Goal: Task Accomplishment & Management: Complete application form

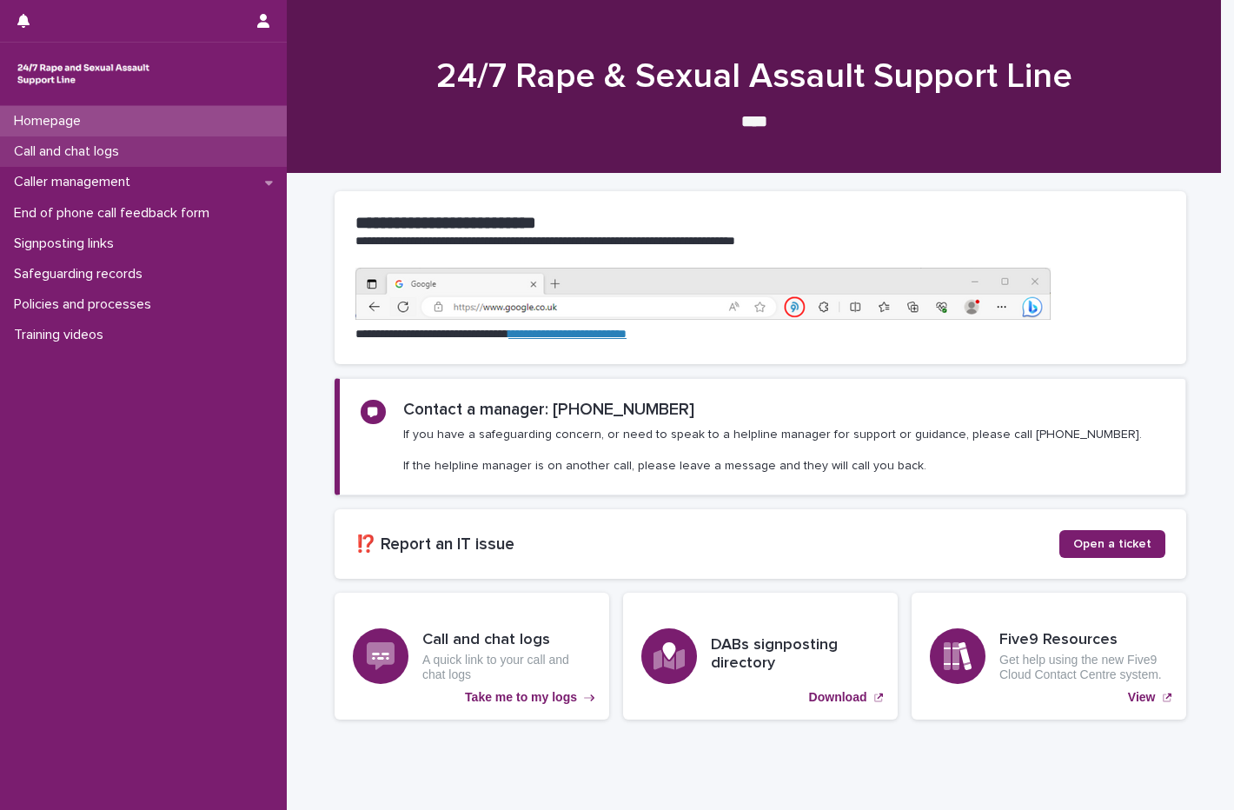
click at [125, 155] on p "Call and chat logs" at bounding box center [70, 151] width 126 height 17
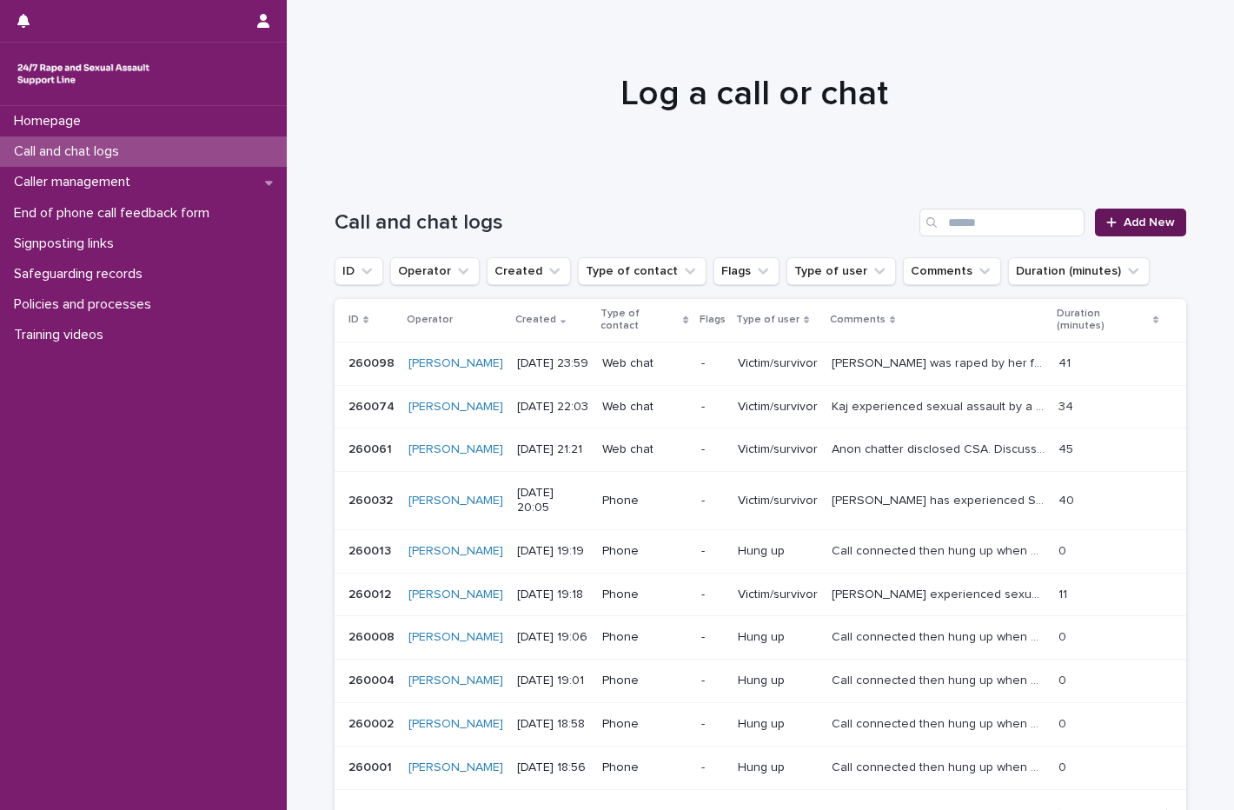
click at [1148, 222] on span "Add New" at bounding box center [1148, 222] width 51 height 12
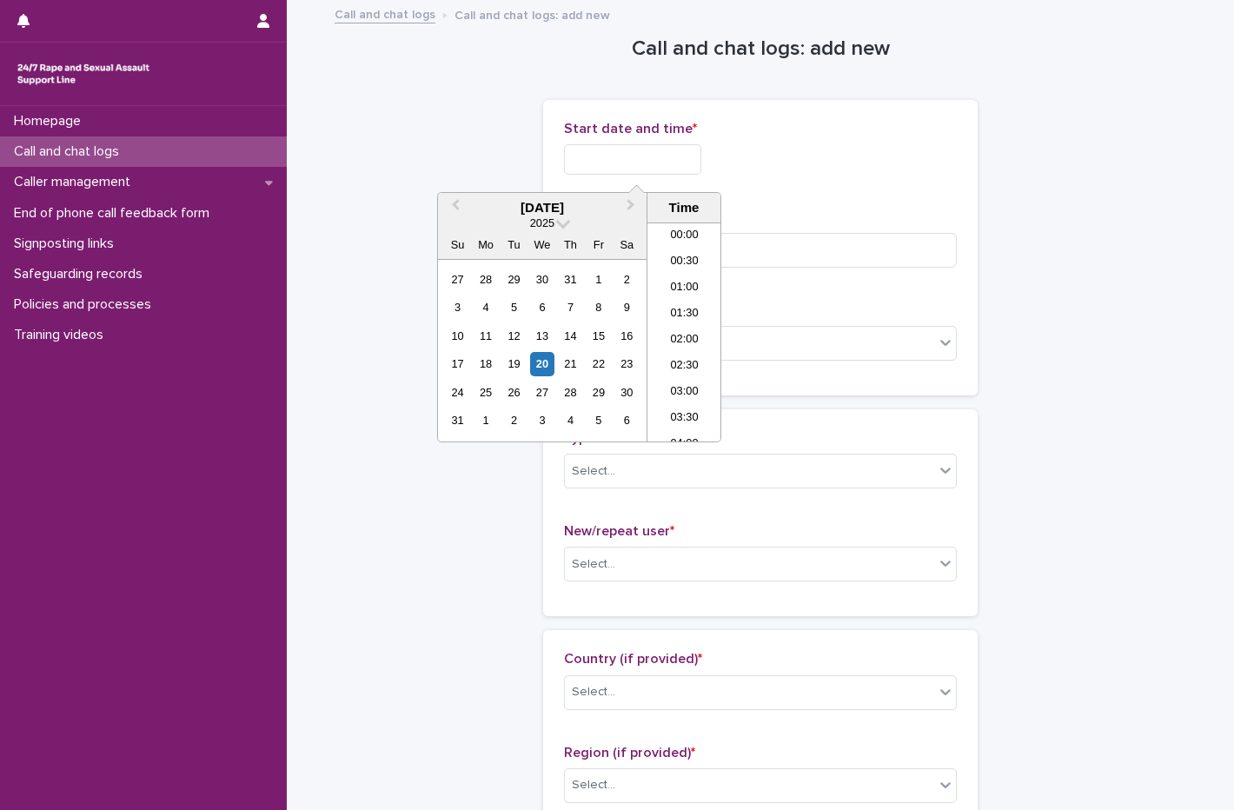
click at [619, 166] on input "text" at bounding box center [632, 159] width 137 height 30
click at [550, 355] on div "20" at bounding box center [541, 363] width 23 height 23
click at [695, 328] on li "16:00" at bounding box center [684, 332] width 74 height 26
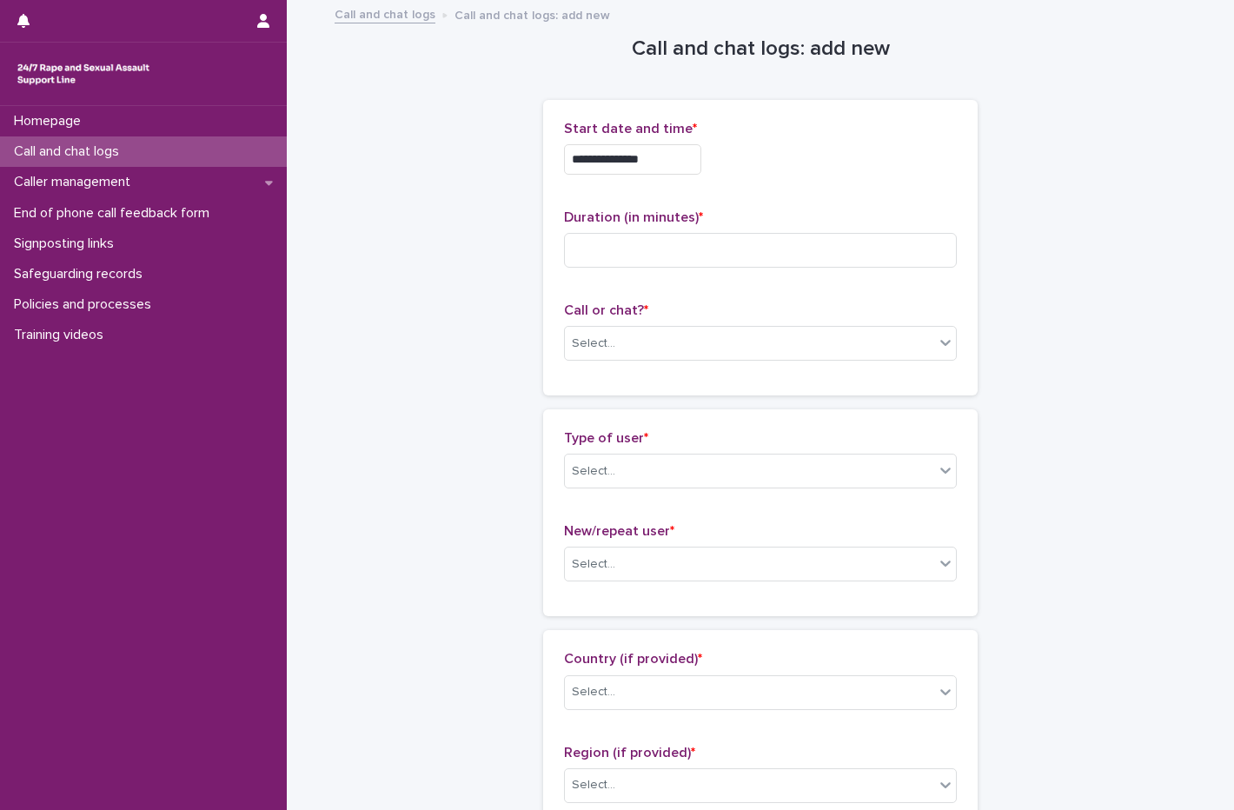
click at [688, 158] on input "**********" at bounding box center [632, 159] width 137 height 30
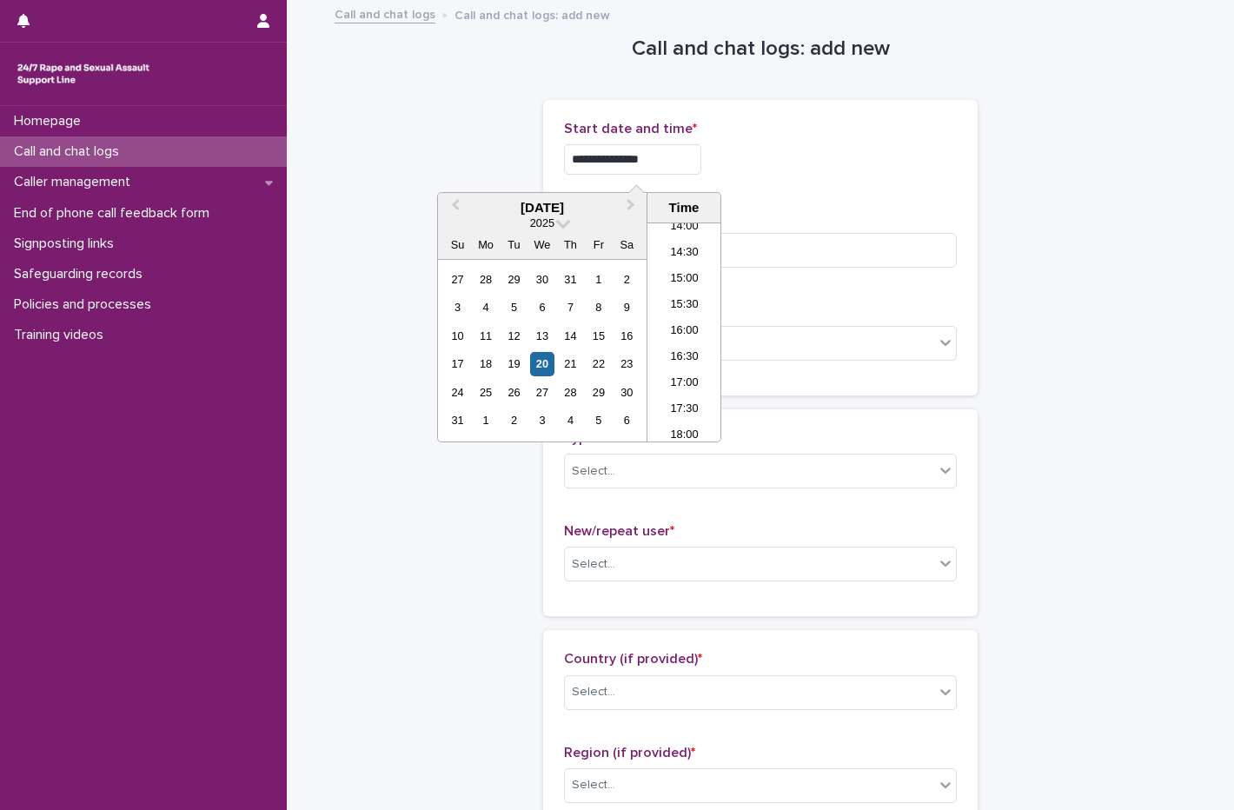
type input "**********"
click at [792, 184] on div "**********" at bounding box center [760, 155] width 393 height 68
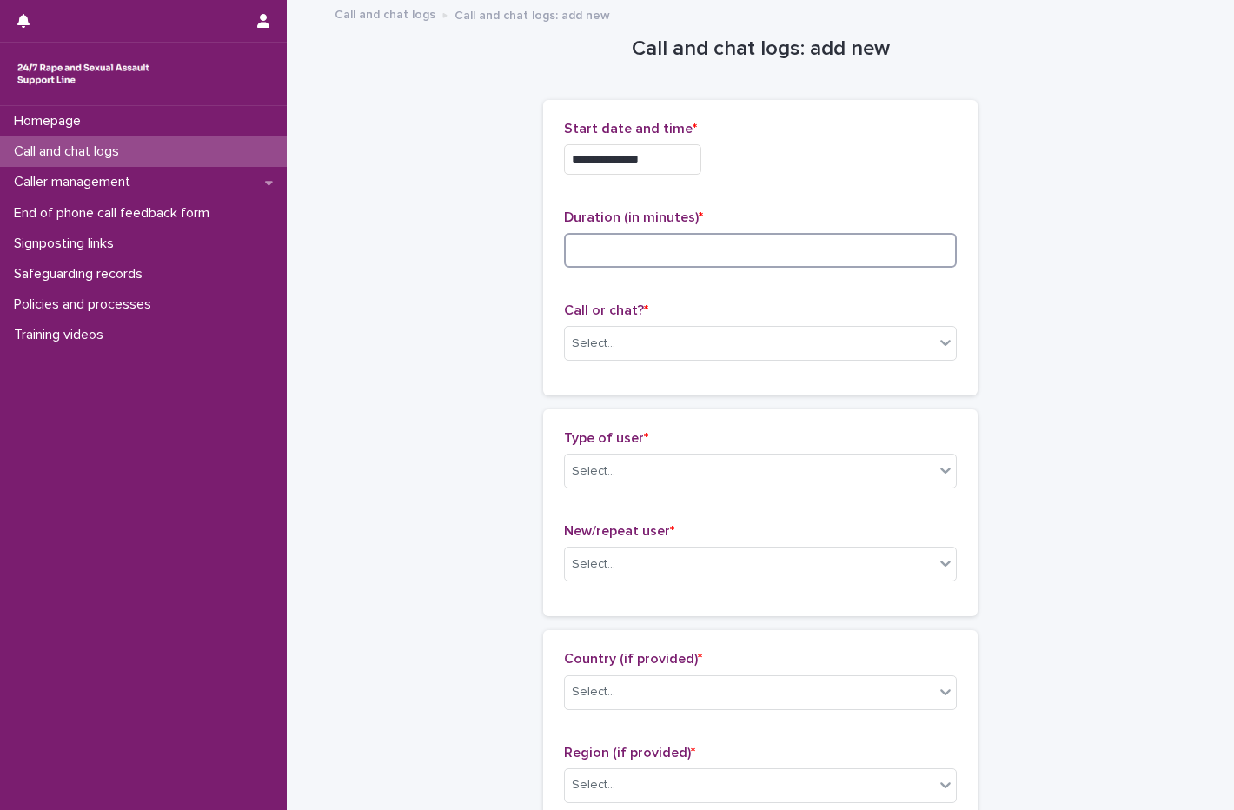
click at [685, 242] on input at bounding box center [760, 250] width 393 height 35
type input "*"
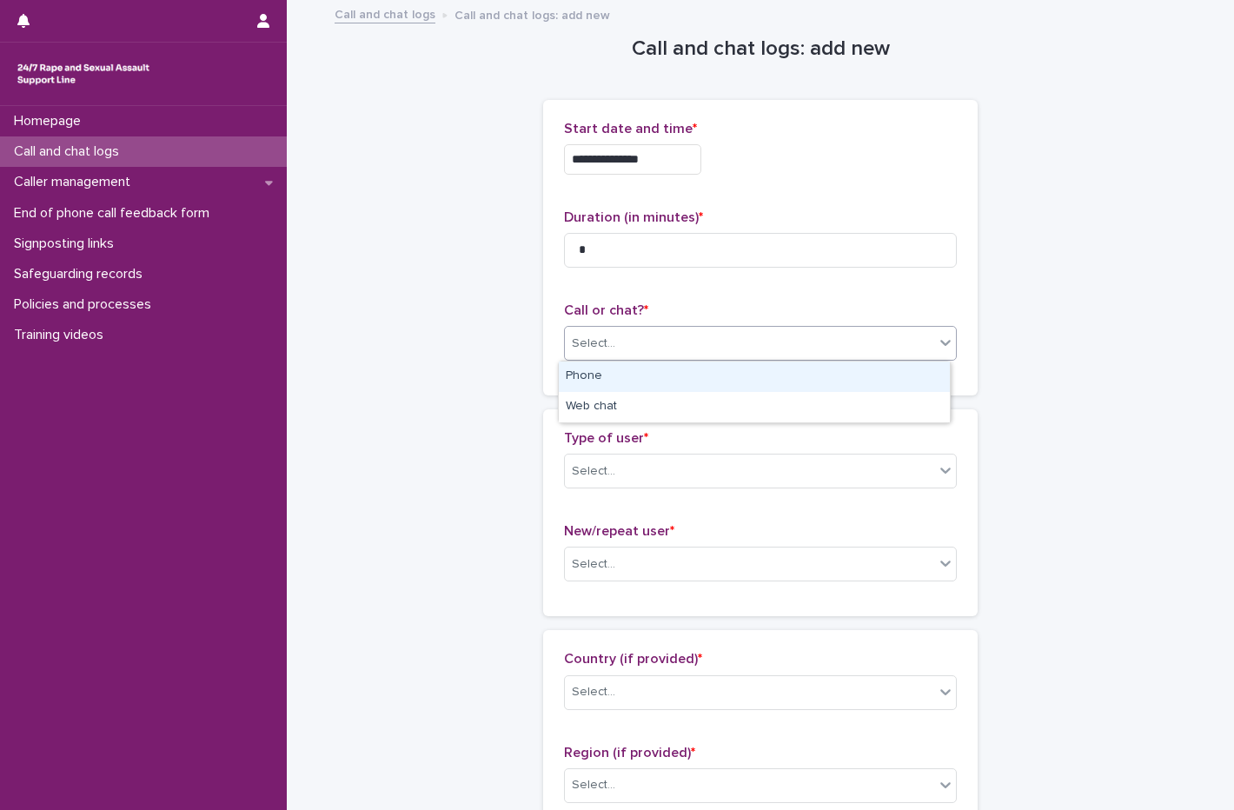
click at [639, 333] on div "Select..." at bounding box center [749, 343] width 369 height 29
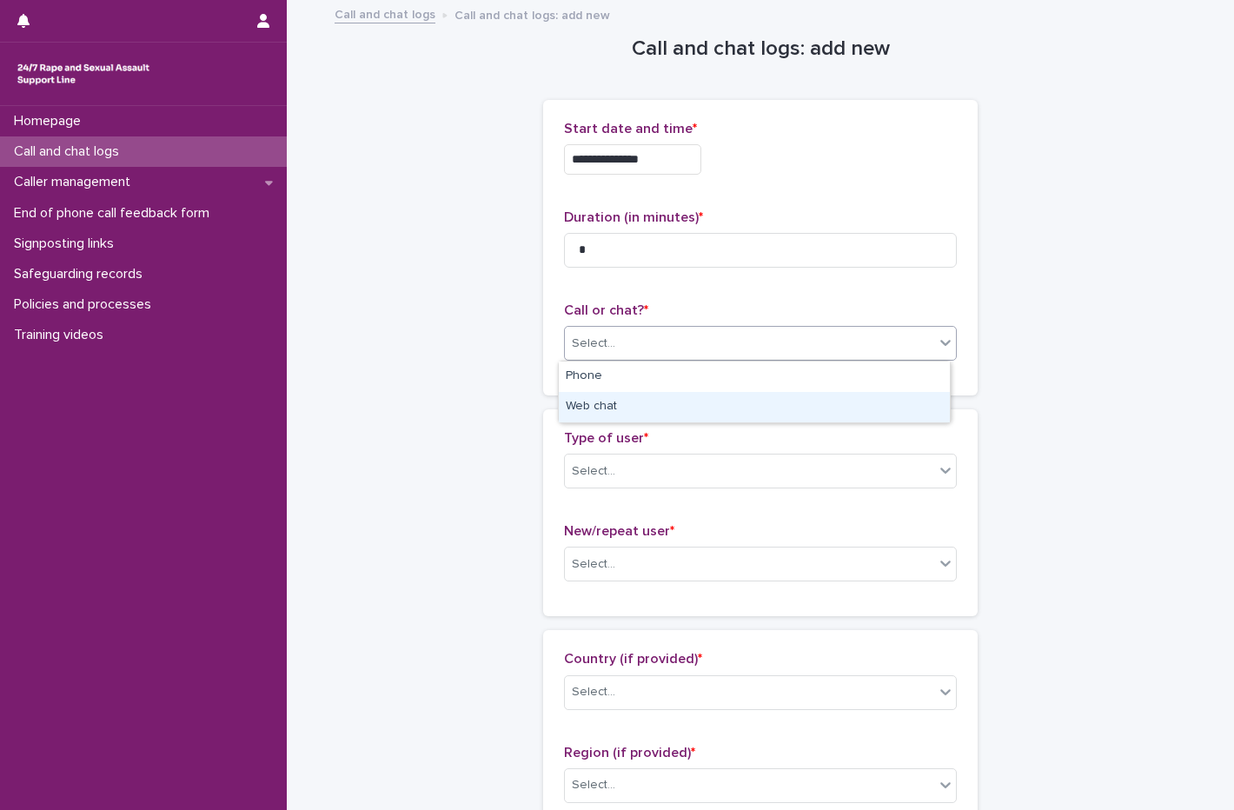
click at [600, 411] on div "Web chat" at bounding box center [754, 407] width 391 height 30
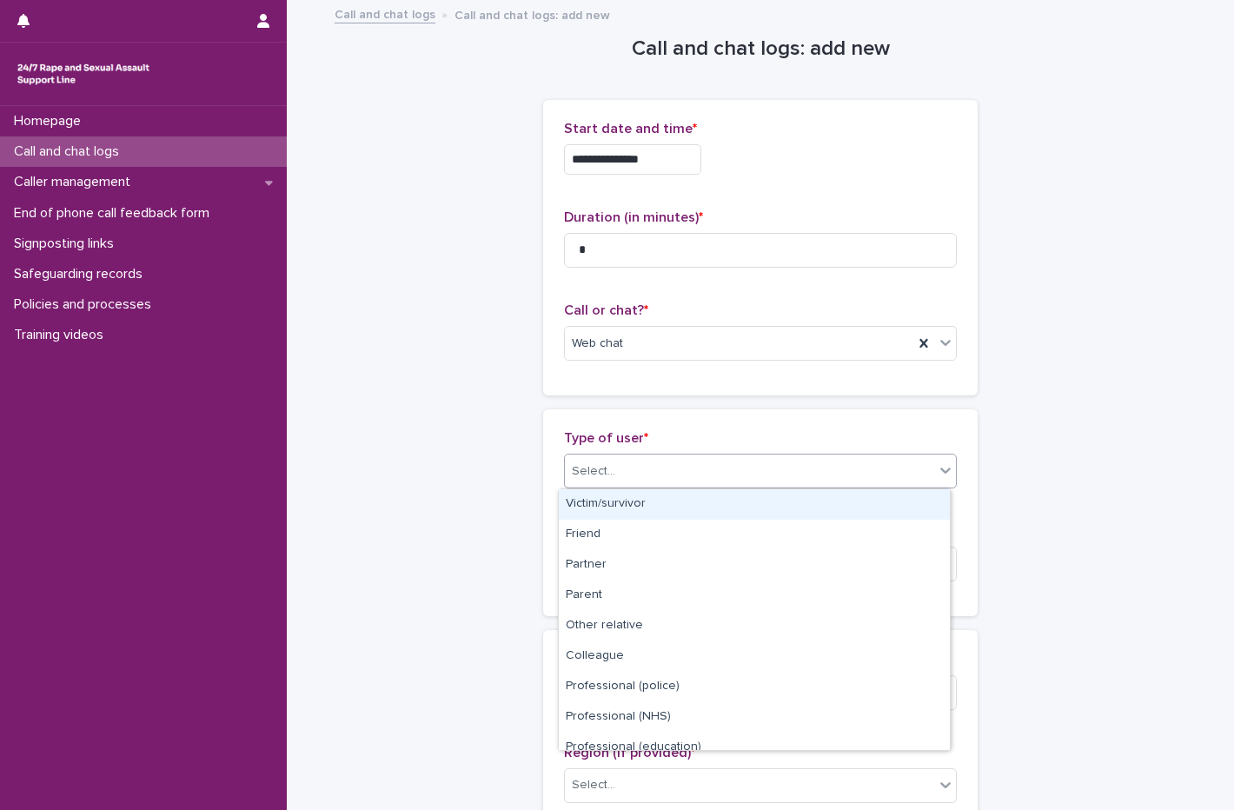
click at [612, 467] on div "Select..." at bounding box center [749, 471] width 369 height 29
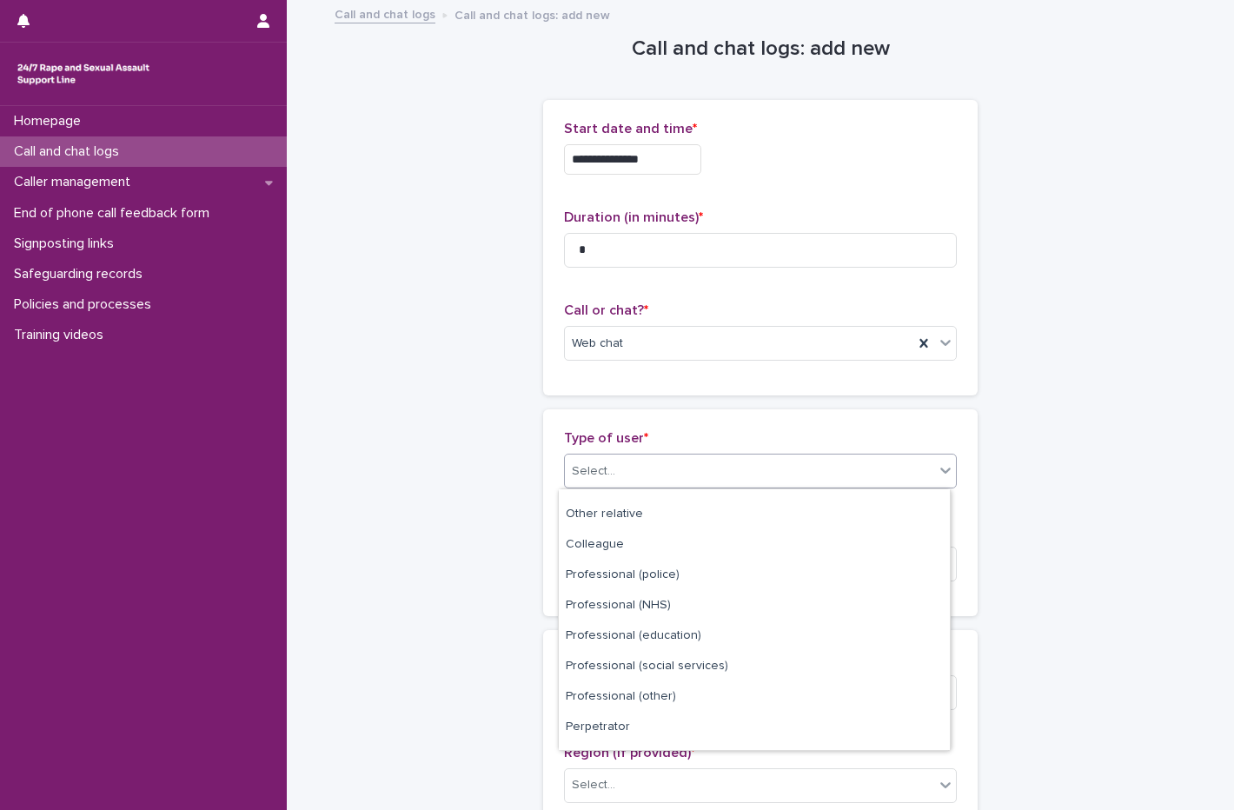
scroll to position [195, 0]
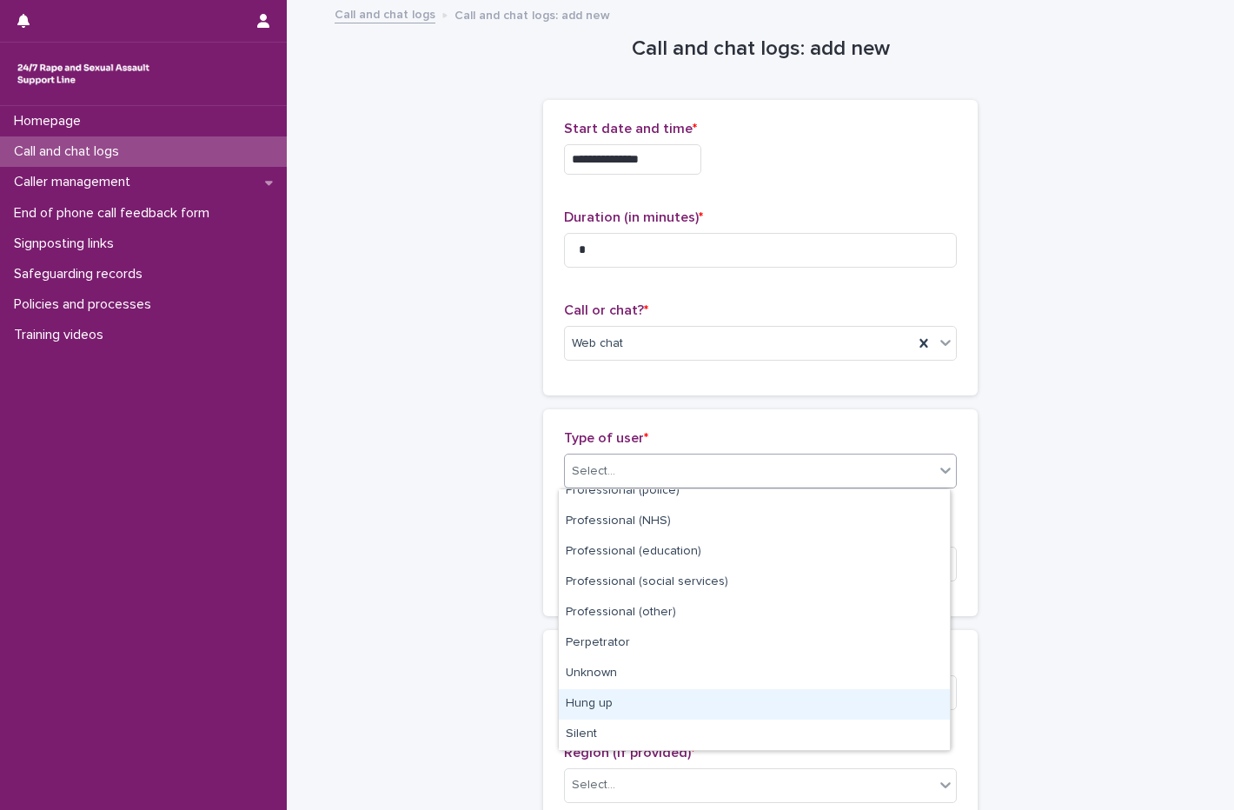
click at [630, 694] on div "Hung up" at bounding box center [754, 704] width 391 height 30
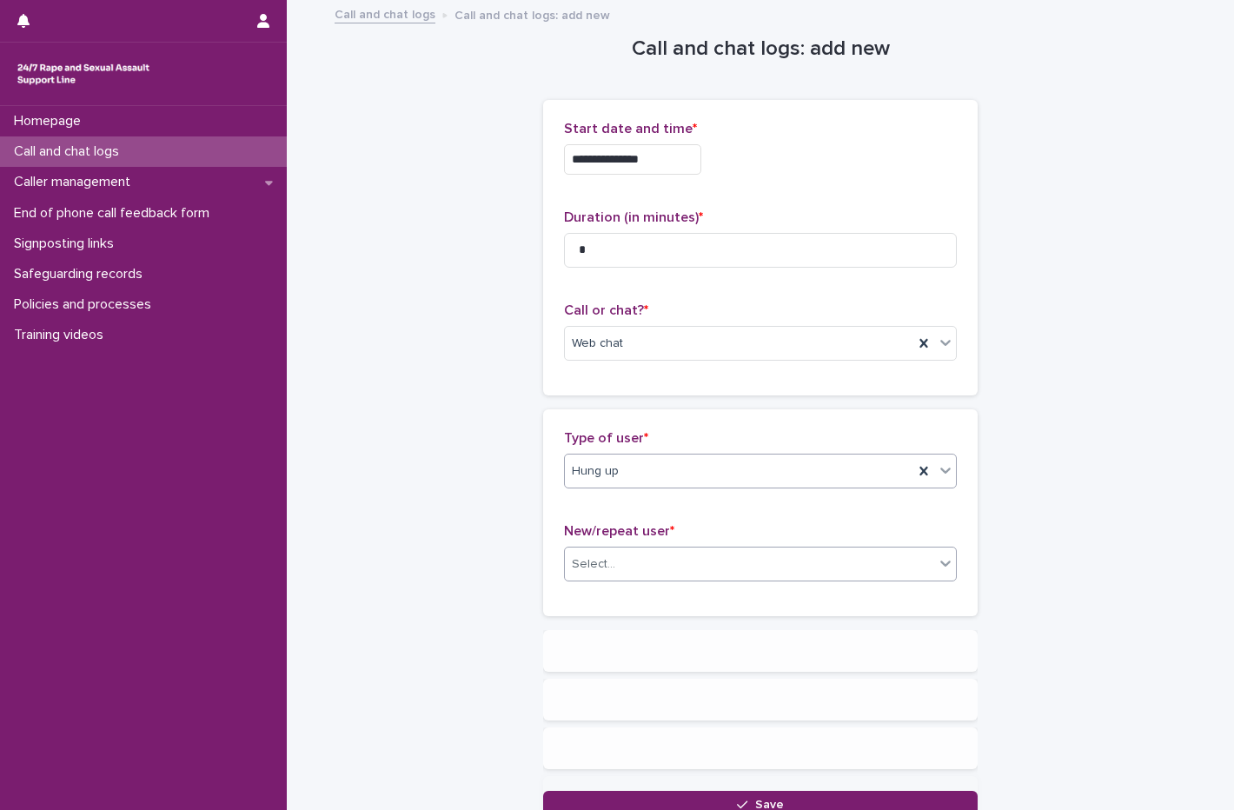
click at [626, 553] on div "Select..." at bounding box center [749, 564] width 369 height 29
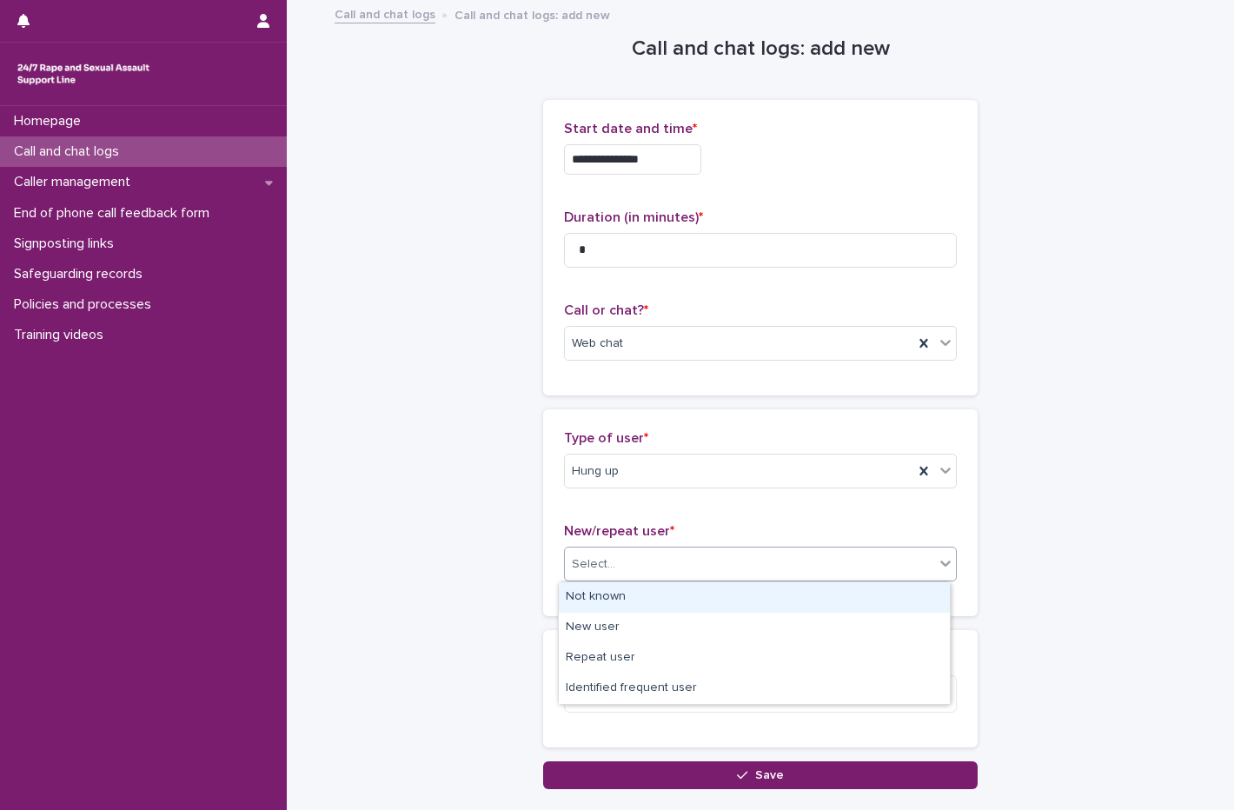
click at [633, 598] on div "Not known" at bounding box center [754, 597] width 391 height 30
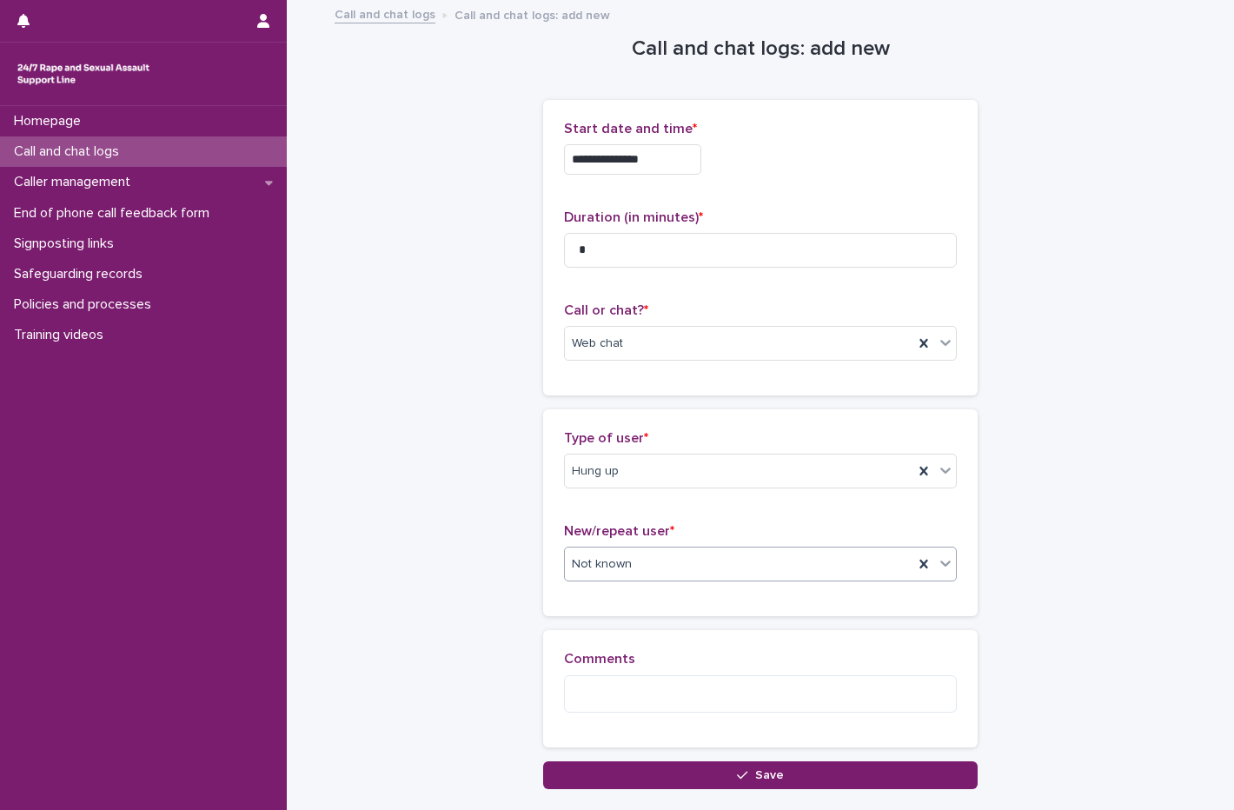
click at [665, 712] on div "Comments" at bounding box center [760, 688] width 393 height 75
click at [665, 692] on textarea at bounding box center [760, 693] width 393 height 37
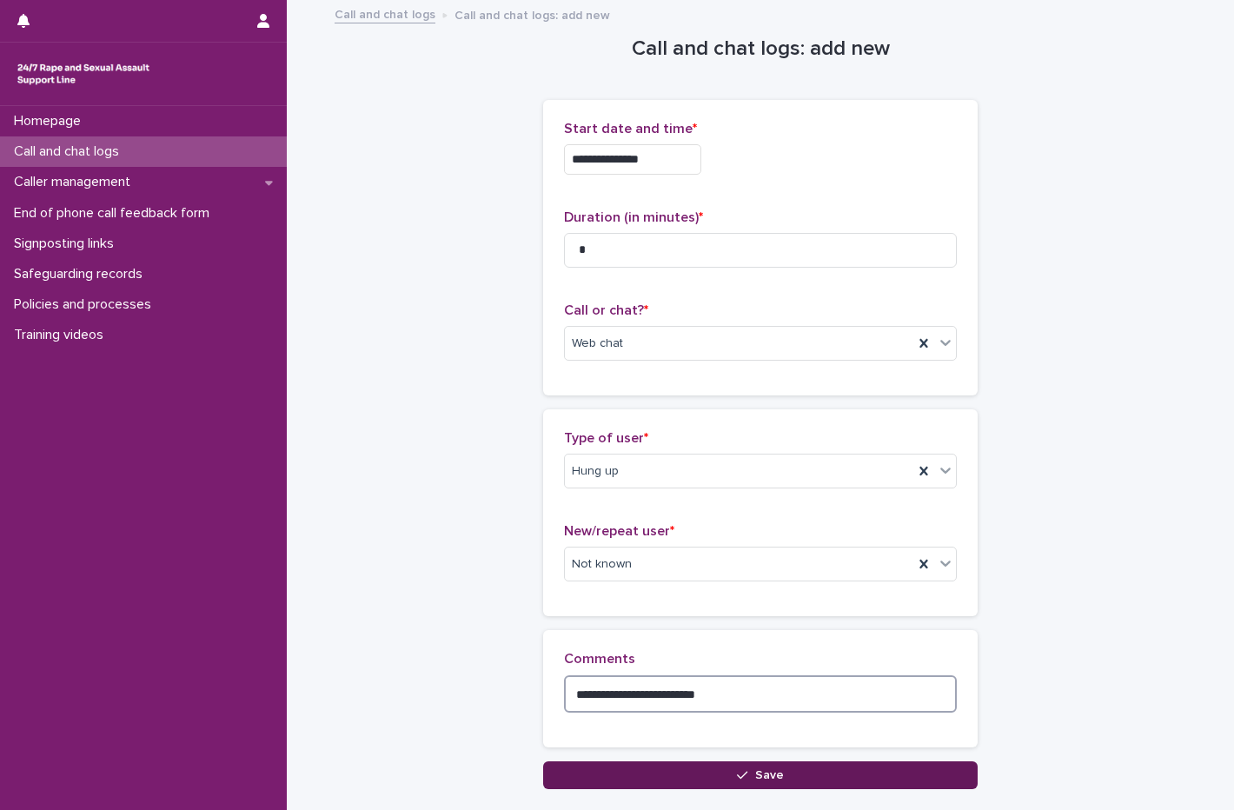
type textarea "**********"
click at [738, 780] on icon "button" at bounding box center [742, 775] width 10 height 12
